Goal: Task Accomplishment & Management: Manage account settings

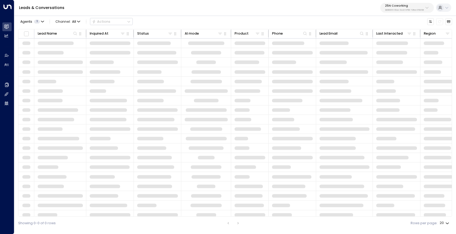
click at [412, 8] on div "25N Coworking 3b9800f4-81ca-4ec0-8758-72fbe4763f36" at bounding box center [404, 7] width 39 height 7
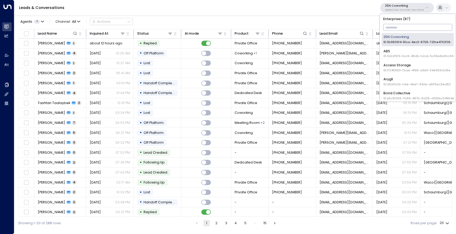
click at [403, 27] on input "text" at bounding box center [418, 27] width 69 height 9
type input "*****"
click at [399, 64] on div "Uniti Demos ID: 4c025b01-9fa0-46ff-ab3a-a620b886896e" at bounding box center [418, 68] width 68 height 10
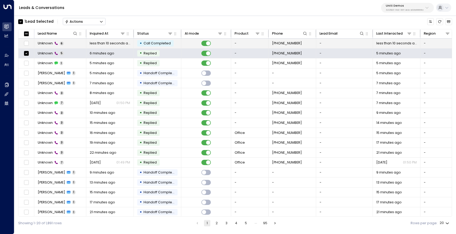
click at [41, 45] on span "Unknown" at bounding box center [45, 43] width 15 height 5
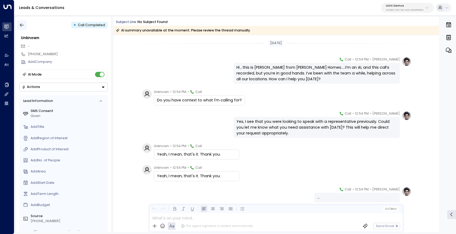
click at [25, 26] on button "button" at bounding box center [22, 25] width 10 height 10
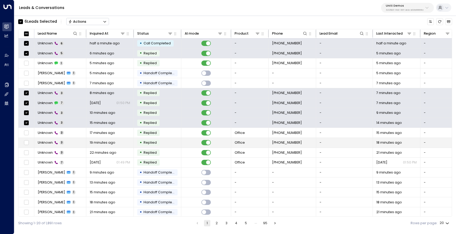
click at [26, 139] on td at bounding box center [26, 143] width 16 height 10
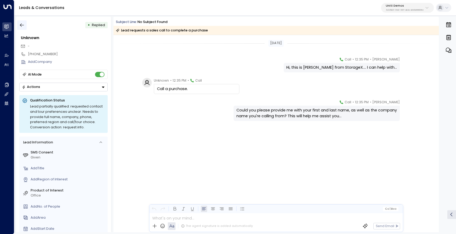
click at [23, 27] on icon "button" at bounding box center [21, 24] width 5 height 5
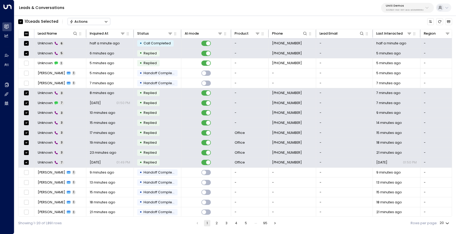
click at [82, 24] on button "Actions" at bounding box center [89, 21] width 43 height 7
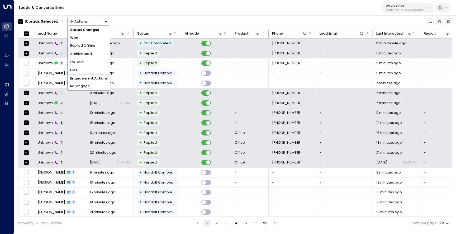
click at [89, 54] on span "Archive Lead" at bounding box center [81, 54] width 22 height 5
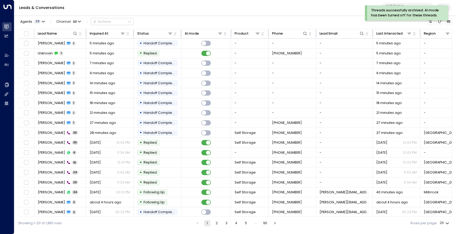
click at [448, 21] on div "Threads successfully archived. AI mode has been turned off for these threads." at bounding box center [406, 14] width 83 height 19
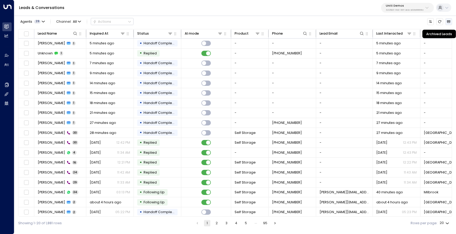
click at [452, 22] on button "Archived Leads" at bounding box center [449, 21] width 7 height 7
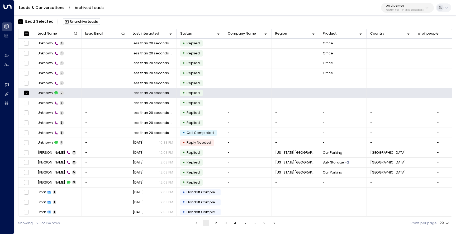
click at [78, 22] on button "Unarchive Leads" at bounding box center [81, 21] width 37 height 7
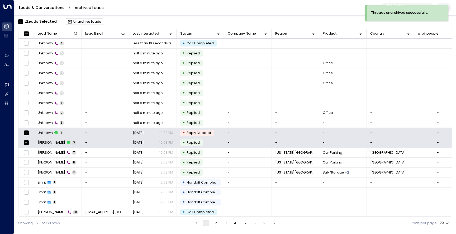
click at [85, 21] on button "Unarchive Leads" at bounding box center [84, 21] width 37 height 7
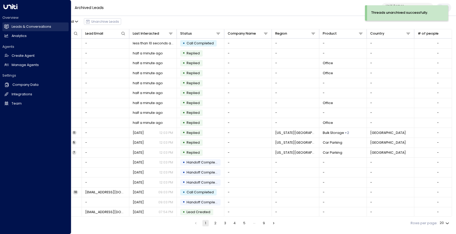
click at [30, 27] on h2 "Leads & Conversations" at bounding box center [32, 26] width 40 height 5
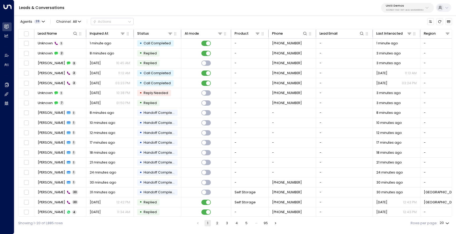
click at [400, 10] on p "4c025b01-9fa0-46ff-ab3a-a620b886896e" at bounding box center [405, 10] width 38 height 2
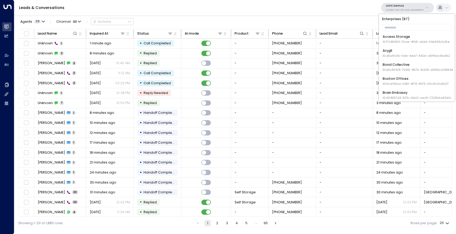
scroll to position [28, 0]
click at [405, 26] on input "text" at bounding box center [416, 27] width 69 height 9
type input "*****"
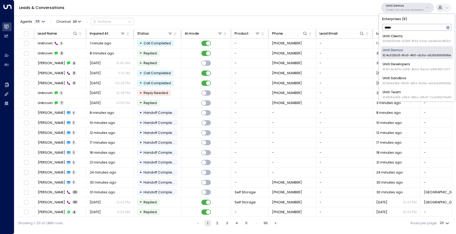
scroll to position [16, 0]
click at [415, 81] on span "ID: 394af4f6-3830-46fa-804e-ddcb92f8593e" at bounding box center [417, 82] width 68 height 4
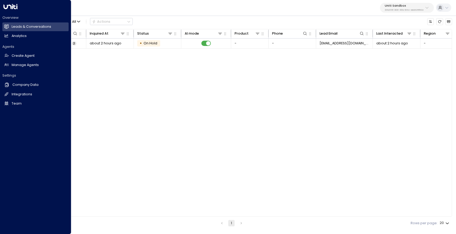
click at [11, 31] on div "Overview Leads & Conversations Leads & Conversations Analytics Analytics" at bounding box center [35, 27] width 66 height 25
click at [46, 30] on link "Leads & Conversations Leads & Conversations" at bounding box center [35, 26] width 66 height 9
click at [16, 67] on h2 "Manage Agents" at bounding box center [25, 65] width 27 height 5
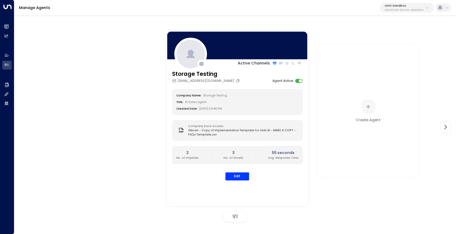
click at [236, 81] on button "Copy" at bounding box center [238, 81] width 5 height 4
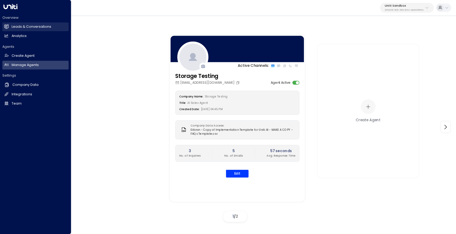
click at [8, 26] on icon at bounding box center [6, 26] width 4 height 4
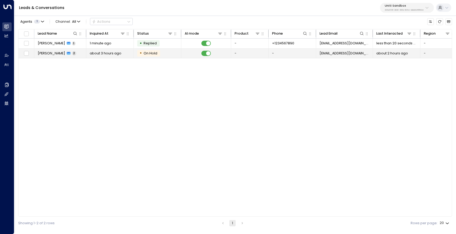
click at [48, 55] on span "[PERSON_NAME]" at bounding box center [51, 53] width 27 height 5
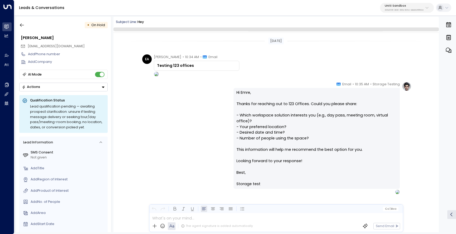
scroll to position [10, 0]
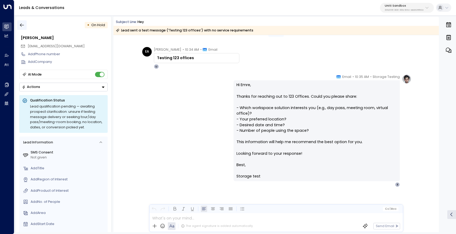
click at [24, 26] on icon "button" at bounding box center [21, 24] width 5 height 5
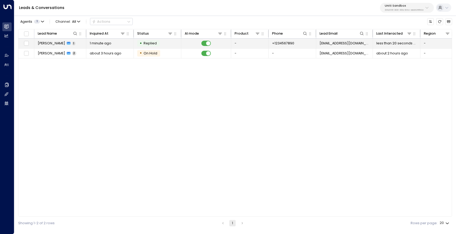
click at [67, 42] on icon at bounding box center [69, 43] width 4 height 3
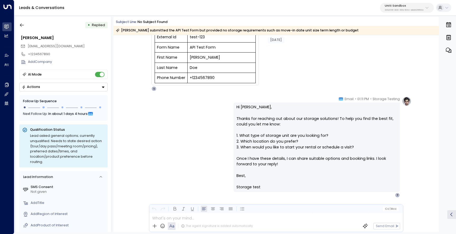
scroll to position [56, 0]
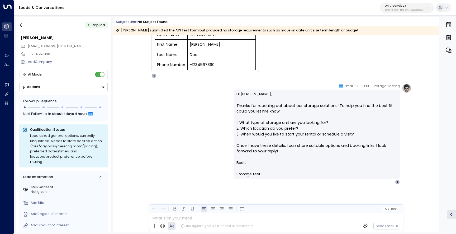
click at [78, 85] on button "Actions" at bounding box center [63, 87] width 88 height 9
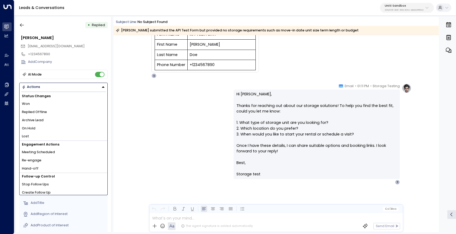
click at [76, 181] on li "Stop Follow Ups" at bounding box center [64, 184] width 88 height 8
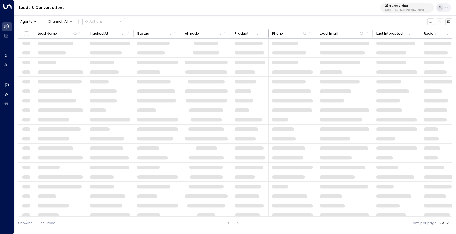
click at [403, 10] on p "3b9800f4-81ca-4ec0-8758-72fbe4763f36" at bounding box center [404, 10] width 39 height 2
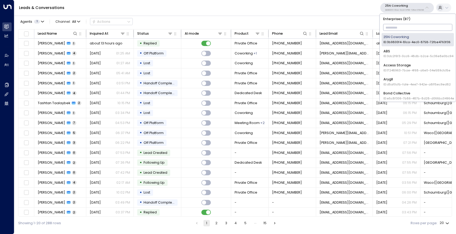
click at [400, 29] on input "text" at bounding box center [418, 27] width 69 height 9
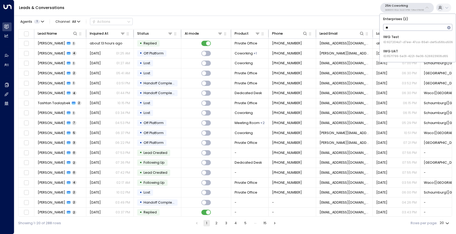
type input "***"
click at [404, 39] on div "IWG Test ID: 927204a7-d7ee-47ca-85e1-def5a58ba506" at bounding box center [418, 40] width 69 height 10
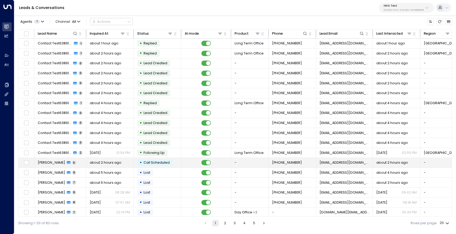
click at [126, 164] on div "about 2 hours ago" at bounding box center [110, 162] width 41 height 5
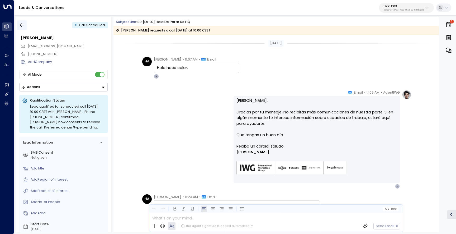
click at [23, 26] on icon "button" at bounding box center [21, 24] width 5 height 5
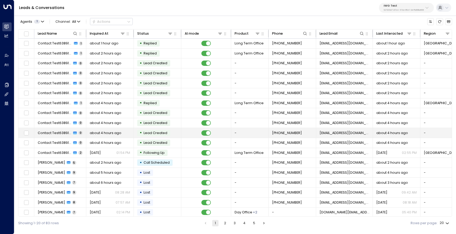
scroll to position [22, 0]
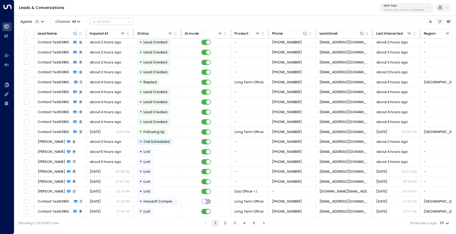
click at [225, 225] on button "2" at bounding box center [225, 223] width 6 height 6
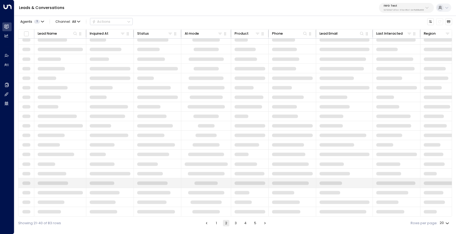
scroll to position [22, 0]
